Goal: Obtain resource: Download file/media

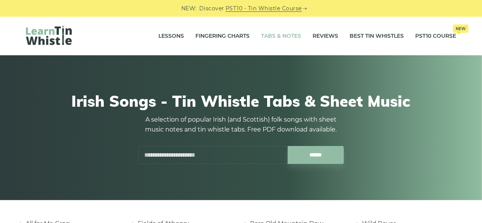
click at [278, 40] on link "Tabs & Notes" at bounding box center [281, 36] width 40 height 19
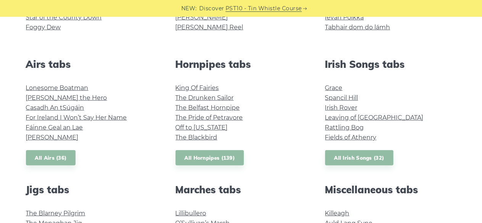
scroll to position [272, 0]
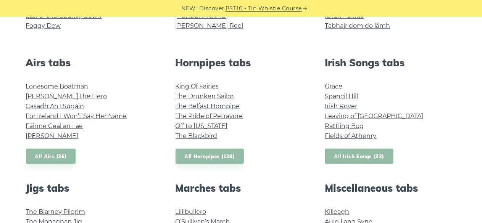
click at [377, 150] on link "All Irish Songs (32)" at bounding box center [359, 157] width 68 height 16
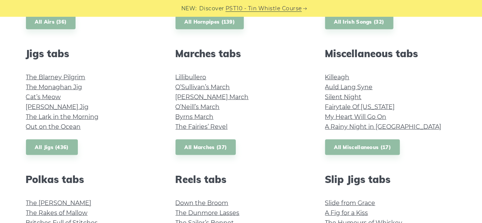
scroll to position [404, 0]
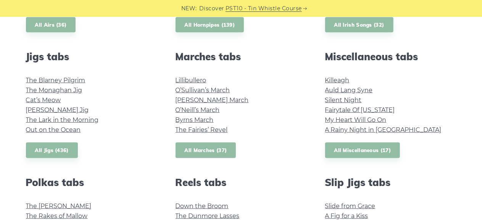
click at [214, 146] on link "All Marches (37)" at bounding box center [206, 151] width 61 height 16
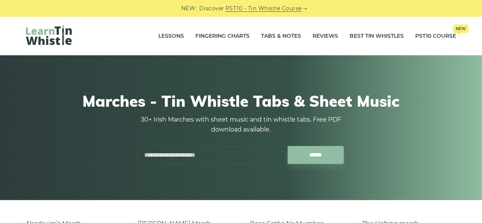
click at [194, 155] on input "text" at bounding box center [213, 155] width 150 height 18
click at [288, 146] on input "******" at bounding box center [316, 155] width 56 height 18
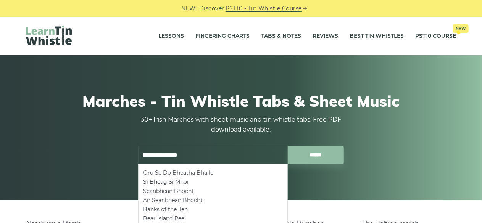
click at [189, 171] on li "Oro Se Do Bheatha Bhaile" at bounding box center [213, 172] width 140 height 9
type input "**********"
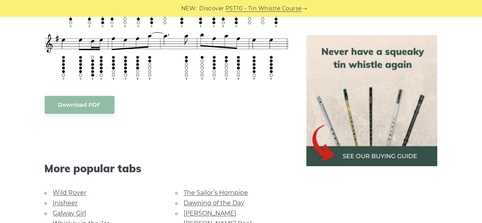
scroll to position [576, 0]
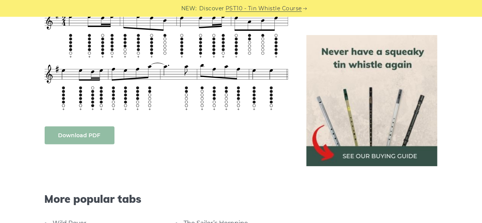
click at [96, 127] on link "Download PDF" at bounding box center [80, 136] width 70 height 18
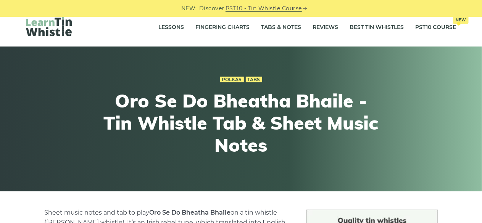
scroll to position [0, 0]
